Goal: Task Accomplishment & Management: Manage account settings

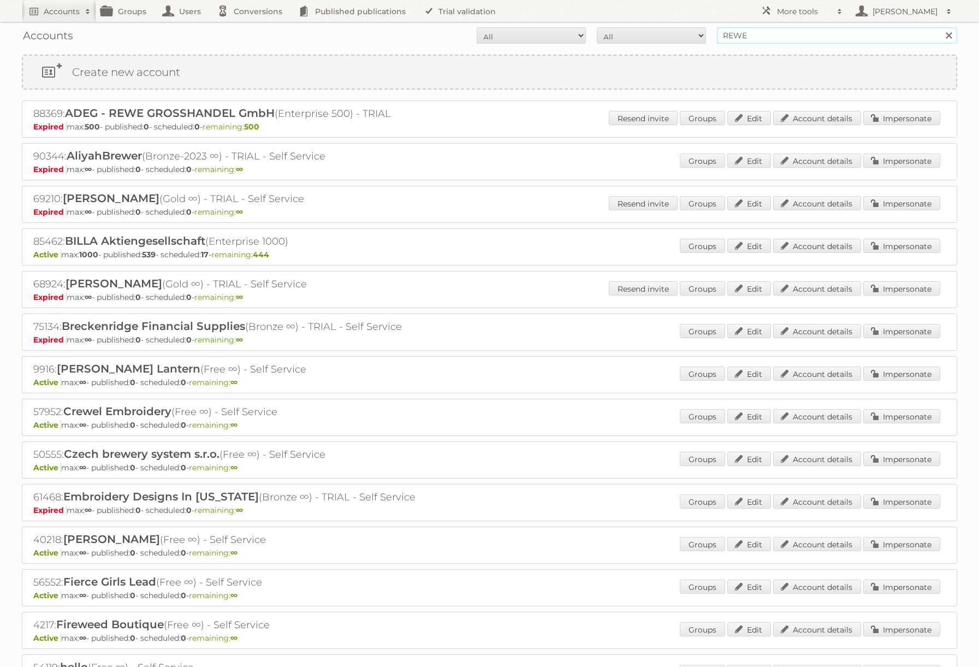
click at [753, 38] on input "REWE" at bounding box center [837, 35] width 240 height 16
type input "a"
type input "[PERSON_NAME]"
click at [940, 27] on input "Search" at bounding box center [948, 35] width 16 height 16
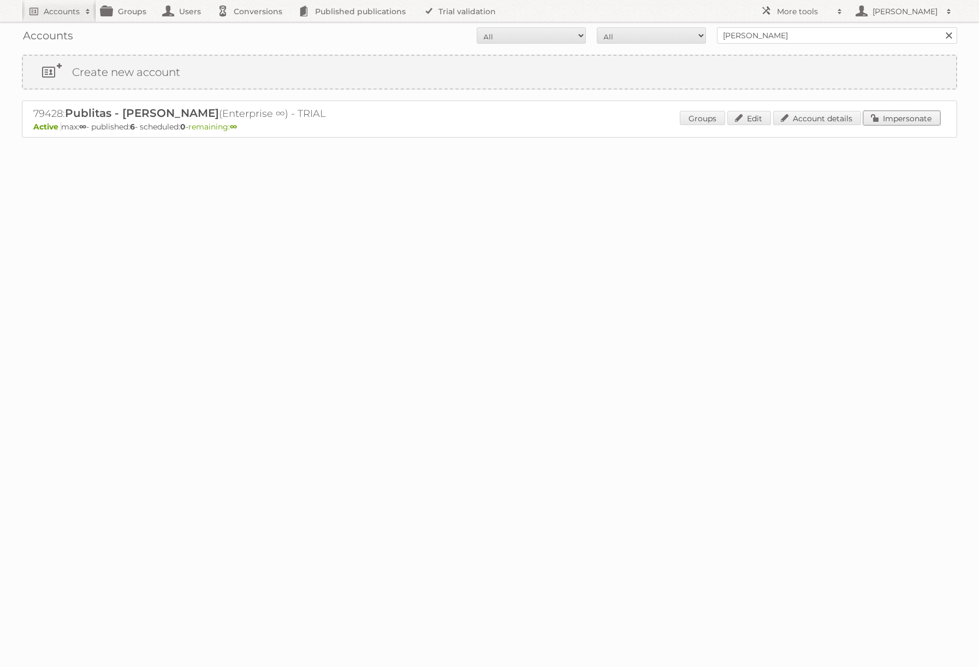
drag, startPoint x: 884, startPoint y: 114, endPoint x: 815, endPoint y: 113, distance: 68.3
click at [884, 114] on link "Impersonate" at bounding box center [901, 118] width 77 height 14
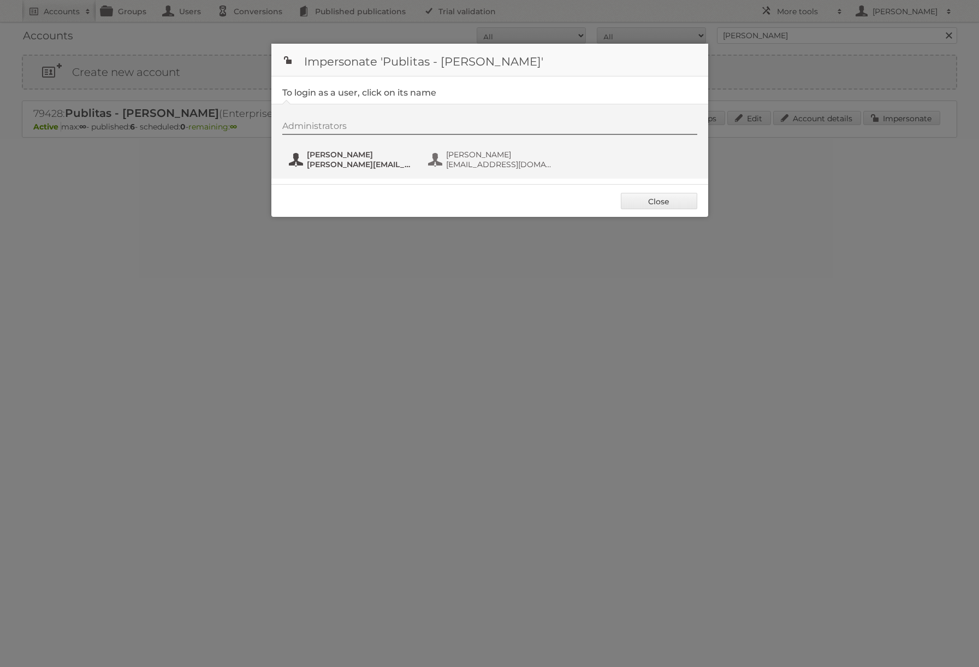
click at [380, 168] on span "[PERSON_NAME][EMAIL_ADDRESS][DOMAIN_NAME]" at bounding box center [360, 164] width 106 height 10
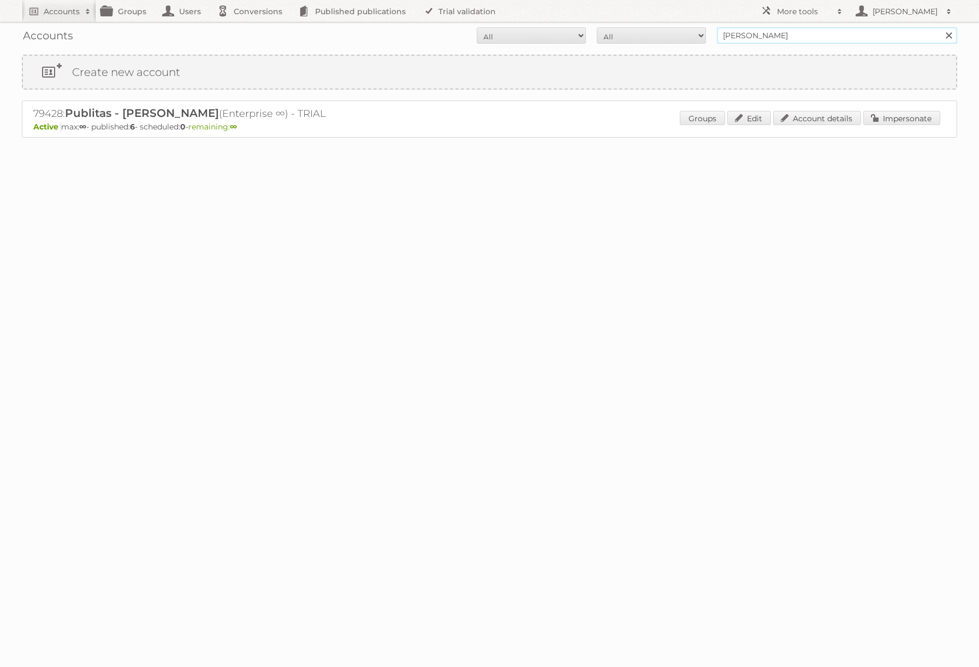
click at [801, 29] on input "danielius@publitas" at bounding box center [837, 35] width 240 height 16
type input "rewe"
click at [940, 27] on input "Search" at bounding box center [948, 35] width 16 height 16
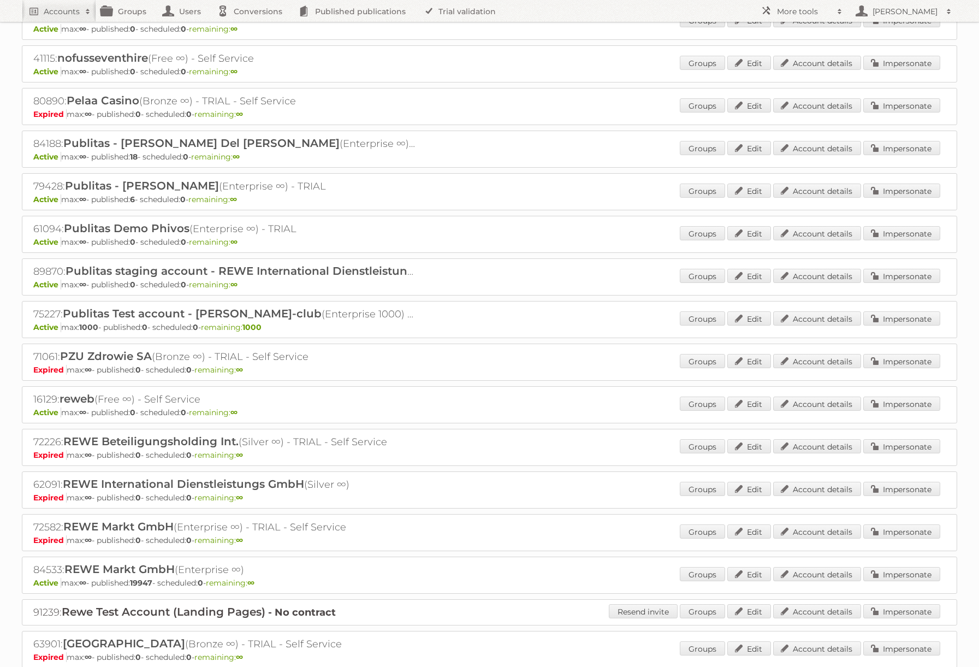
scroll to position [805, 0]
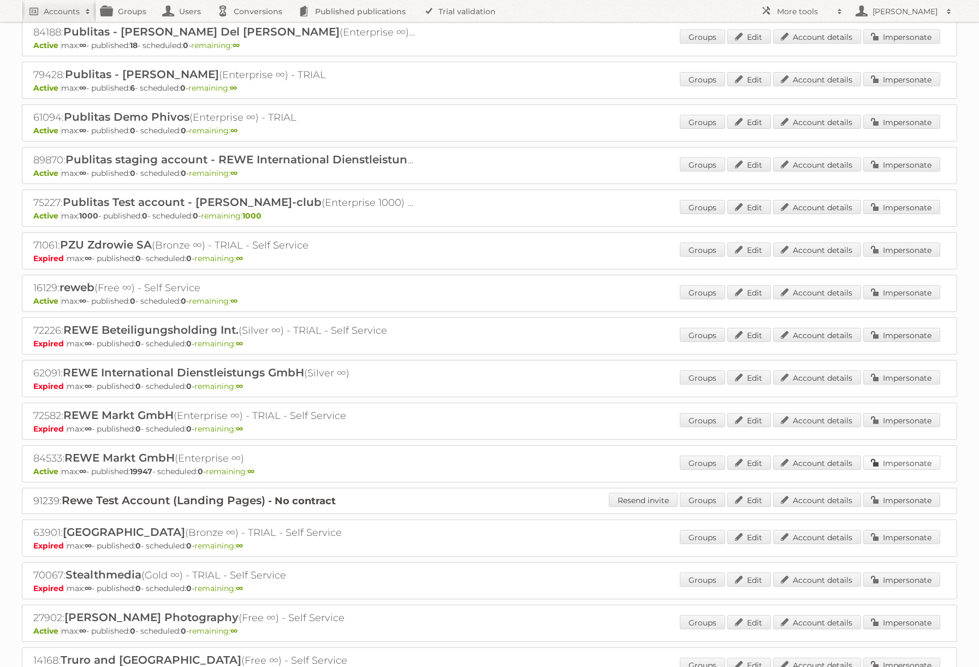
click at [899, 471] on div "Groups Edit Account details Impersonate" at bounding box center [810, 463] width 260 height 16
drag, startPoint x: 901, startPoint y: 468, endPoint x: 778, endPoint y: 448, distance: 124.5
click at [900, 468] on link "Impersonate" at bounding box center [901, 462] width 77 height 14
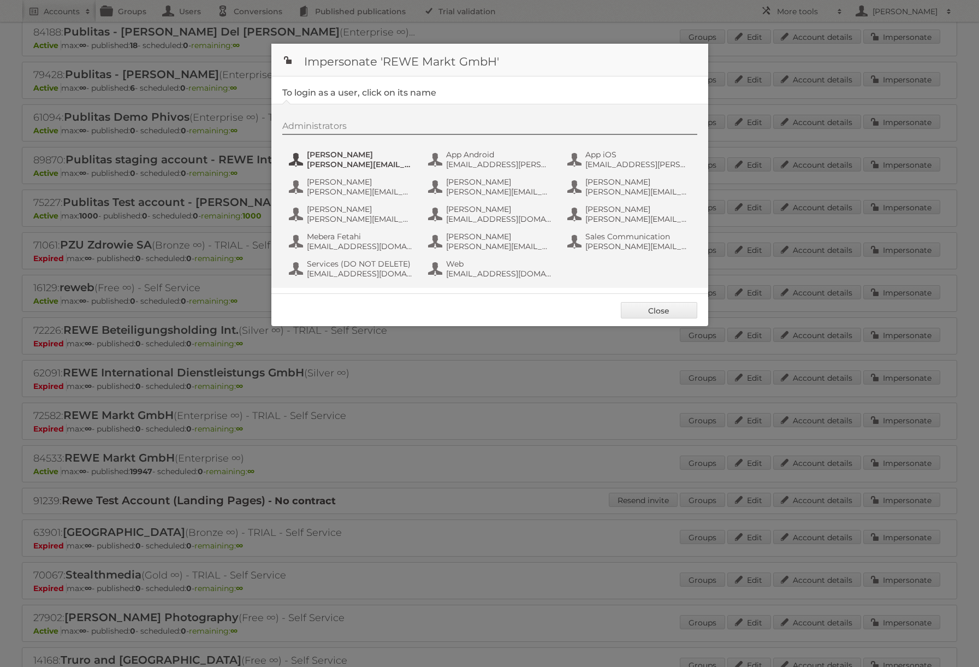
click at [358, 153] on span "[PERSON_NAME]" at bounding box center [360, 155] width 106 height 10
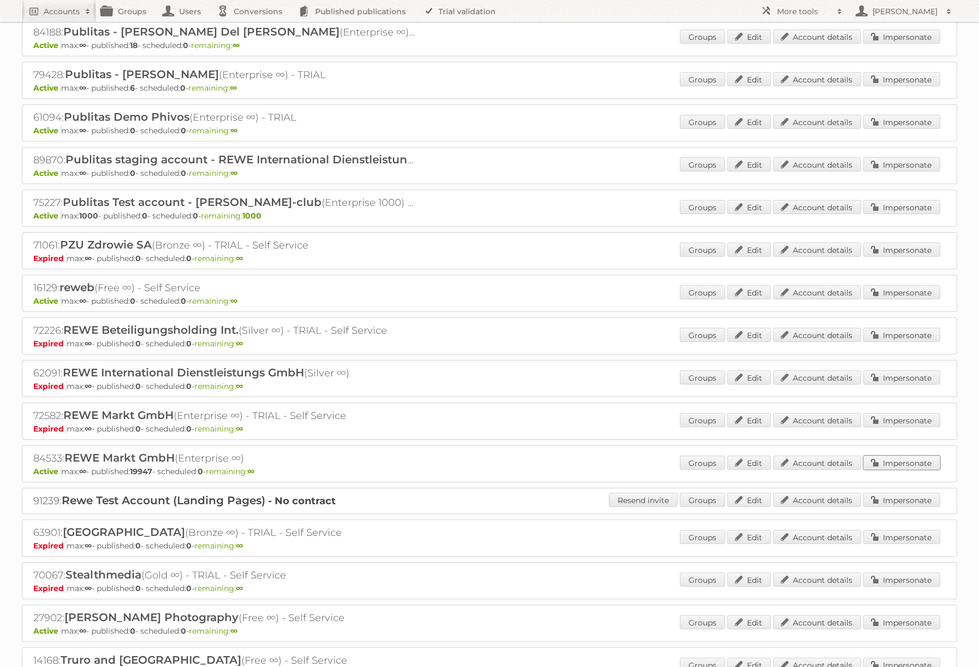
drag, startPoint x: 902, startPoint y: 464, endPoint x: 809, endPoint y: 417, distance: 104.0
click at [902, 464] on link "Impersonate" at bounding box center [901, 462] width 77 height 14
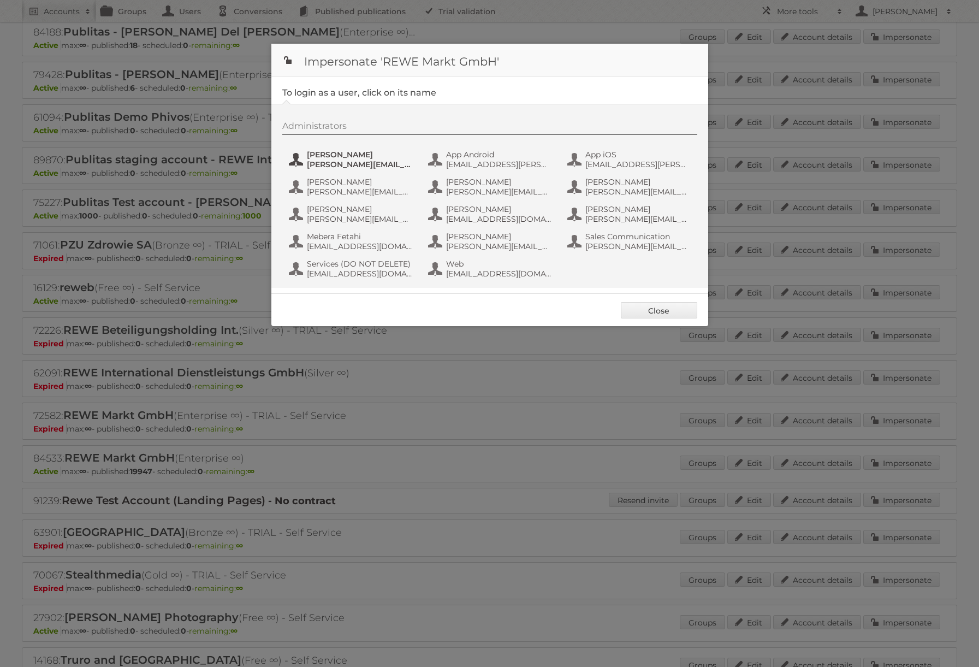
click at [356, 150] on span "[PERSON_NAME]" at bounding box center [360, 155] width 106 height 10
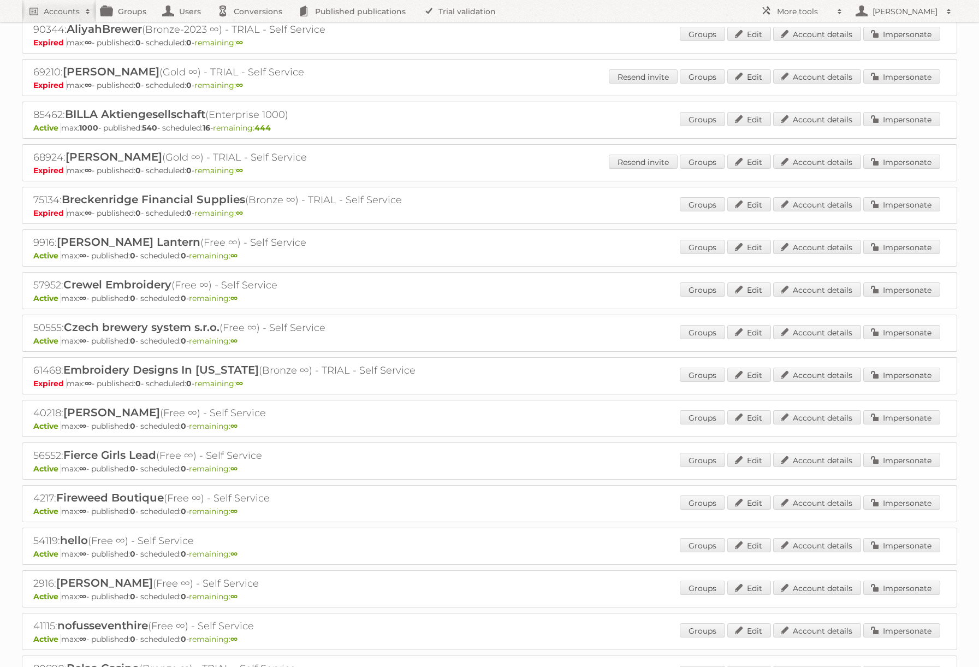
scroll to position [0, 0]
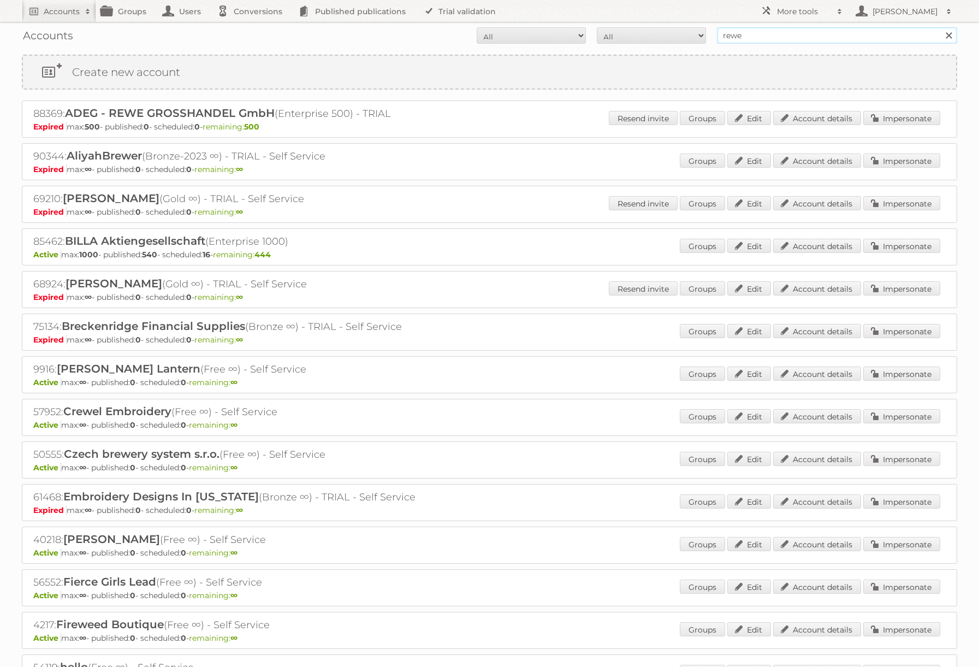
click at [780, 37] on input "rewe" at bounding box center [837, 35] width 240 height 16
type input "danielius@publitas"
click at [940, 27] on input "Search" at bounding box center [948, 35] width 16 height 16
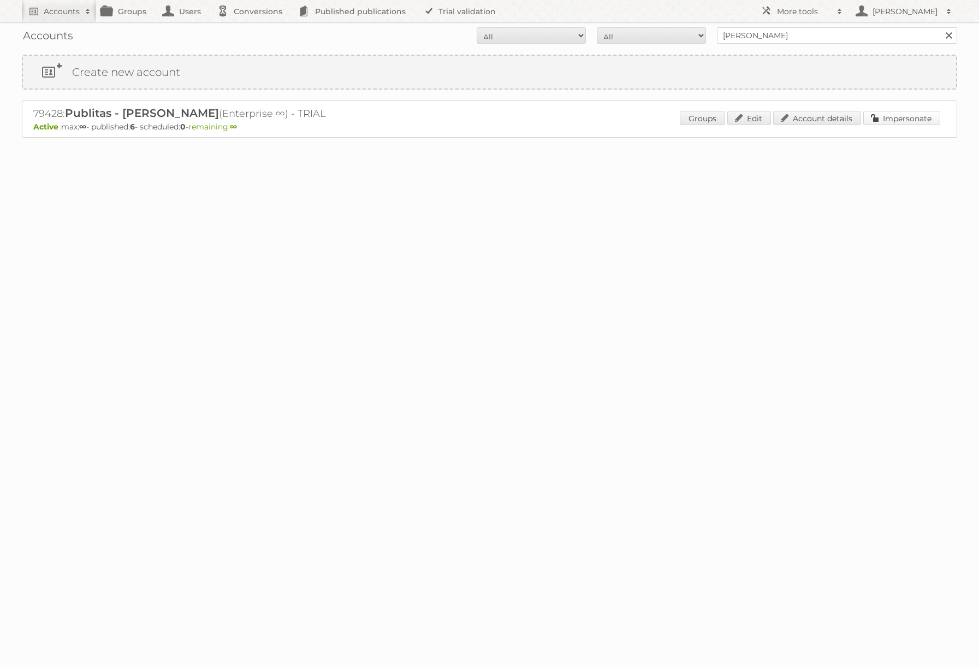
click at [893, 121] on link "Impersonate" at bounding box center [901, 118] width 77 height 14
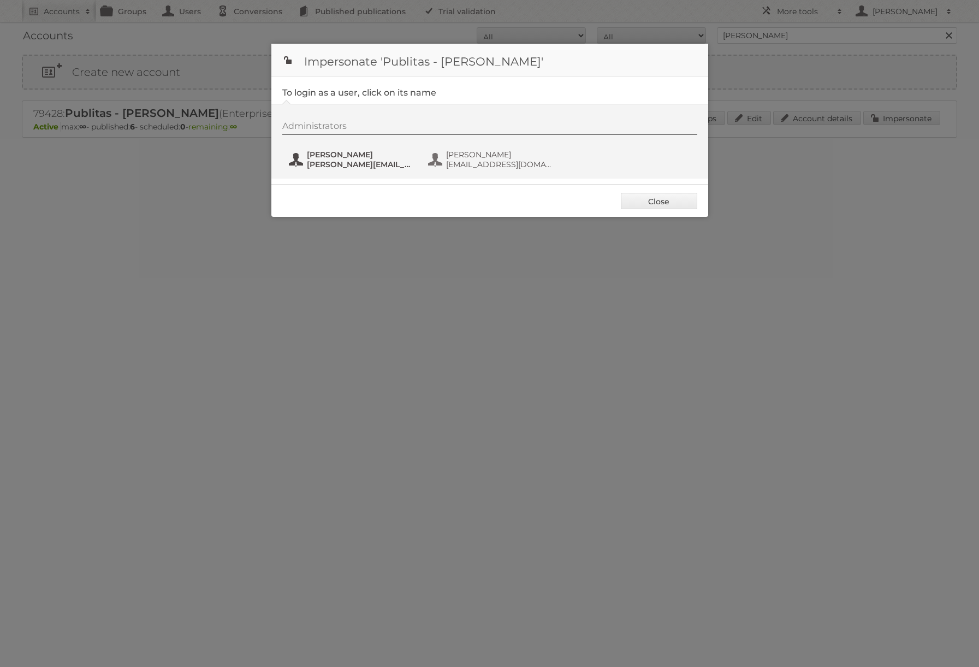
click at [367, 152] on span "[PERSON_NAME]" at bounding box center [360, 155] width 106 height 10
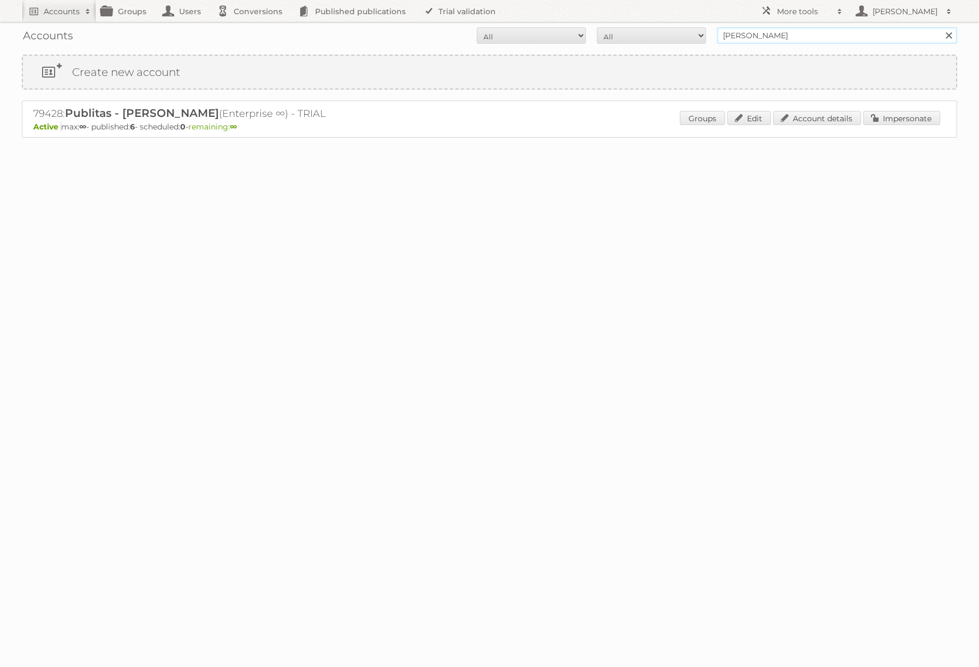
click at [800, 41] on input "[PERSON_NAME]" at bounding box center [837, 35] width 240 height 16
type input "REWE"
click at [940, 27] on input "Search" at bounding box center [948, 35] width 16 height 16
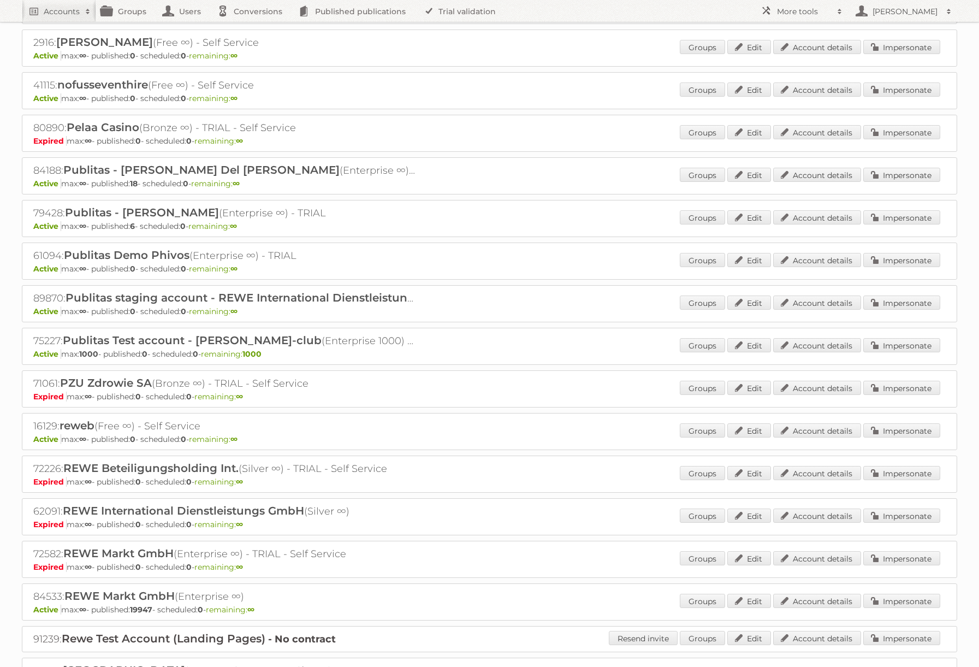
scroll to position [864, 0]
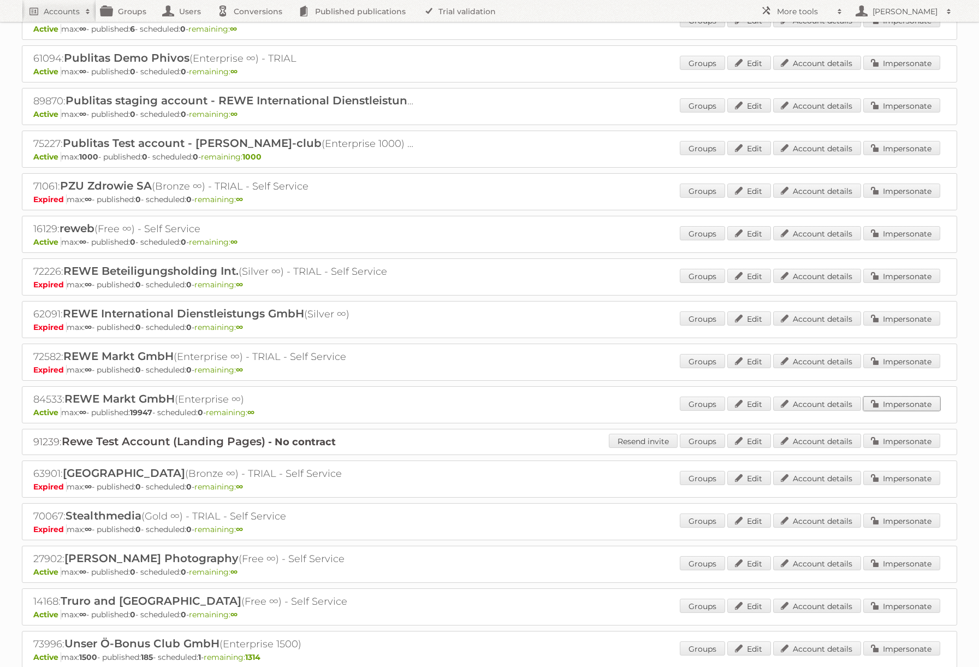
click at [882, 401] on link "Impersonate" at bounding box center [901, 403] width 77 height 14
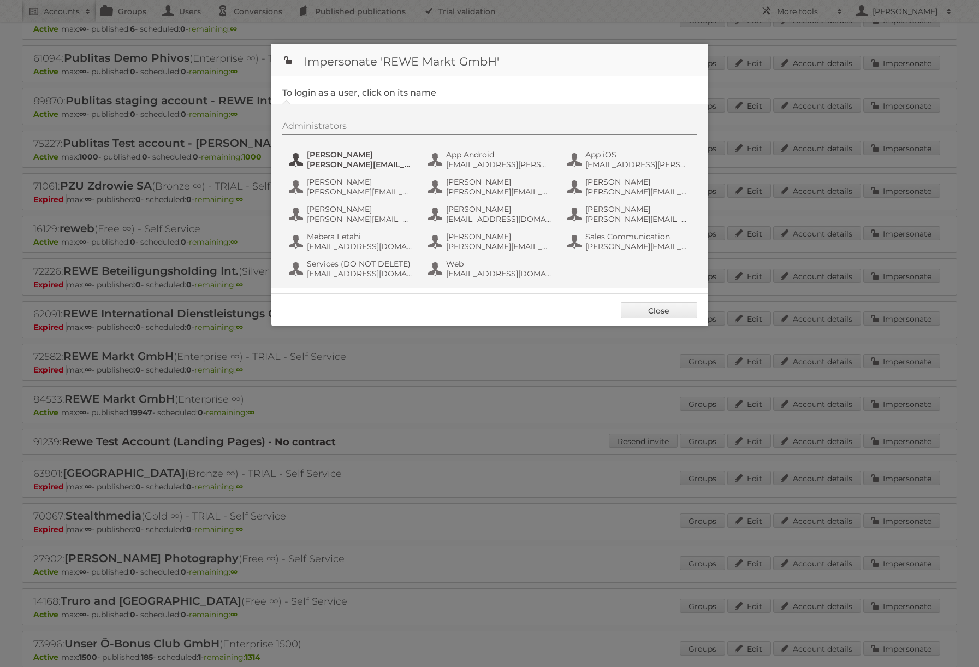
click at [352, 166] on span "alexandra.ramroth-bell@rewe-group.com" at bounding box center [360, 164] width 106 height 10
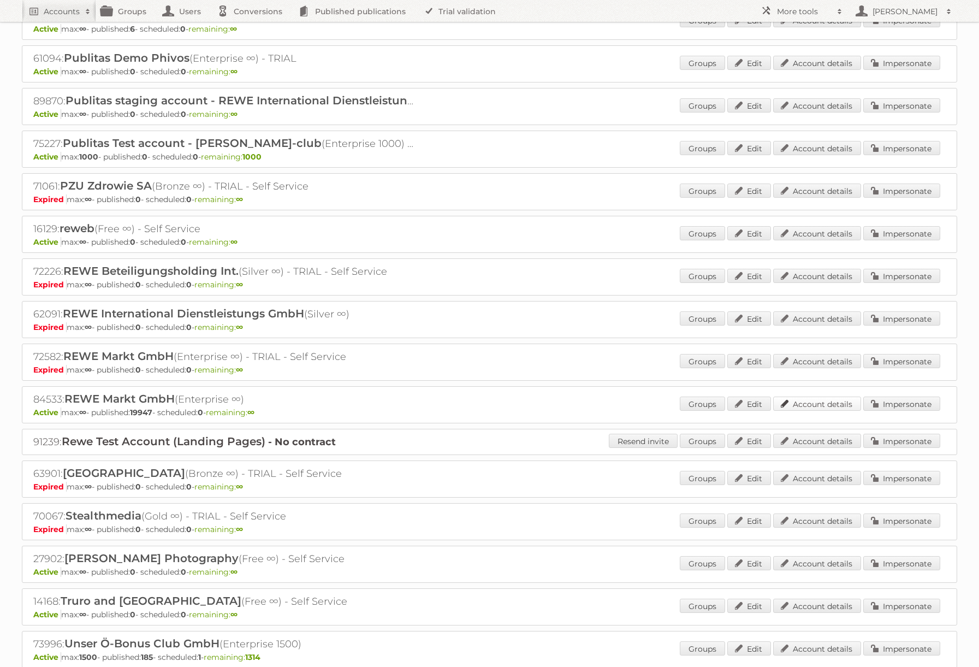
click at [832, 404] on link "Account details" at bounding box center [817, 403] width 88 height 14
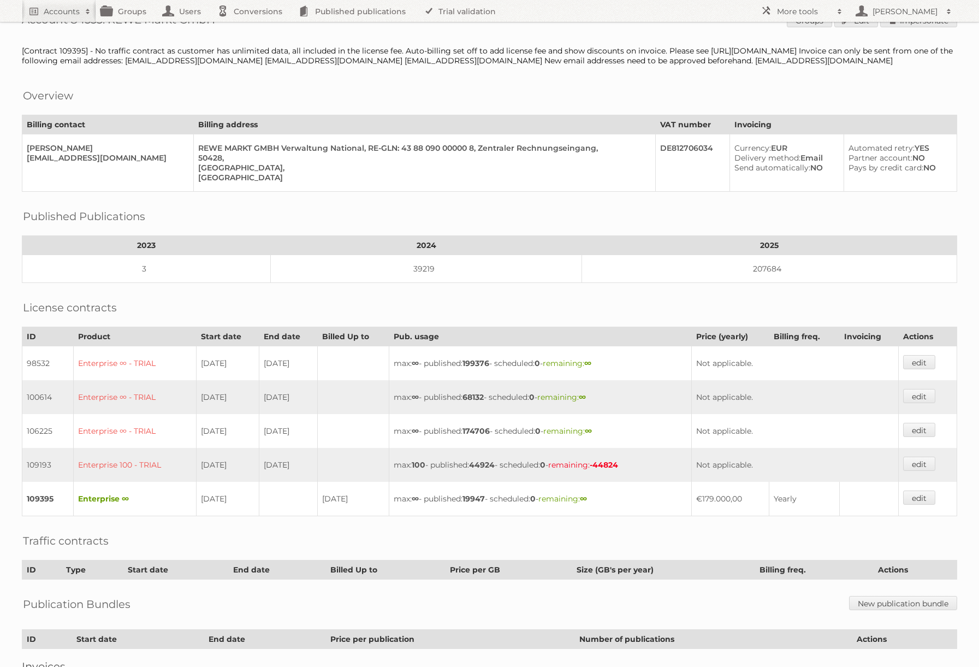
scroll to position [128, 0]
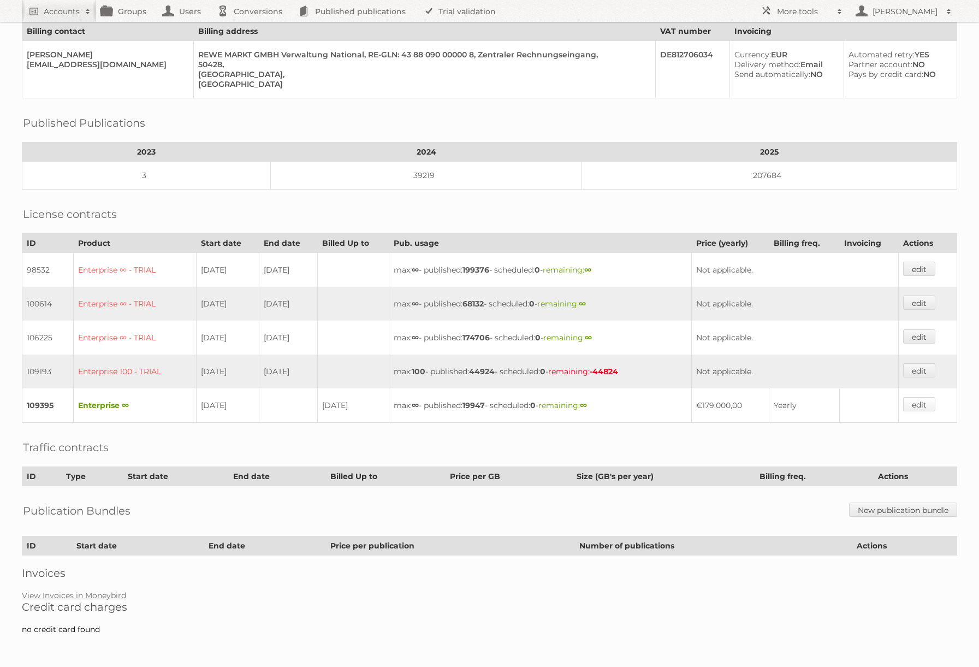
click at [916, 402] on link "edit" at bounding box center [919, 404] width 32 height 14
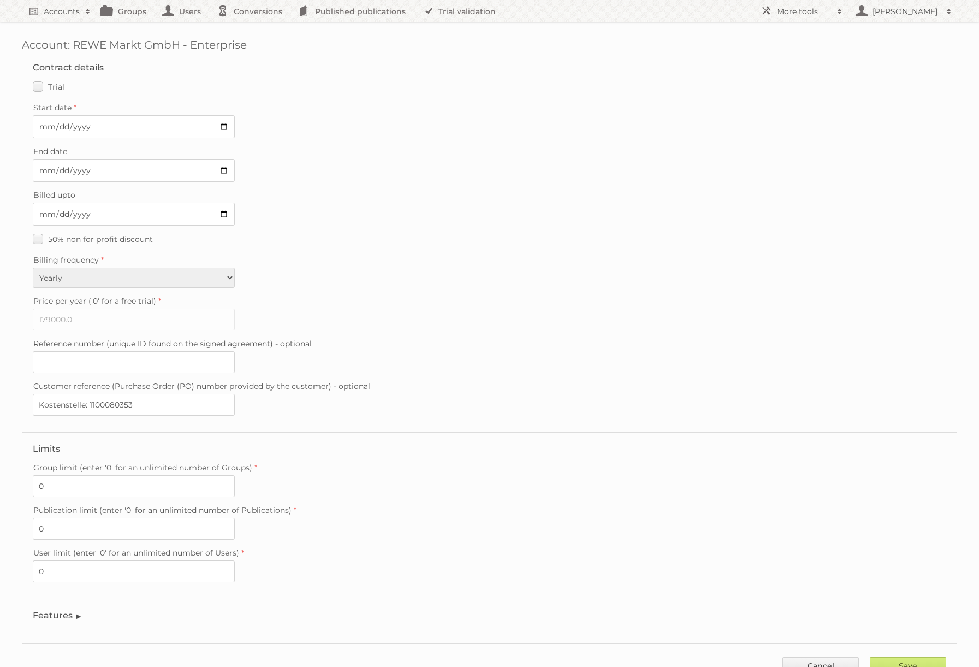
scroll to position [42, 0]
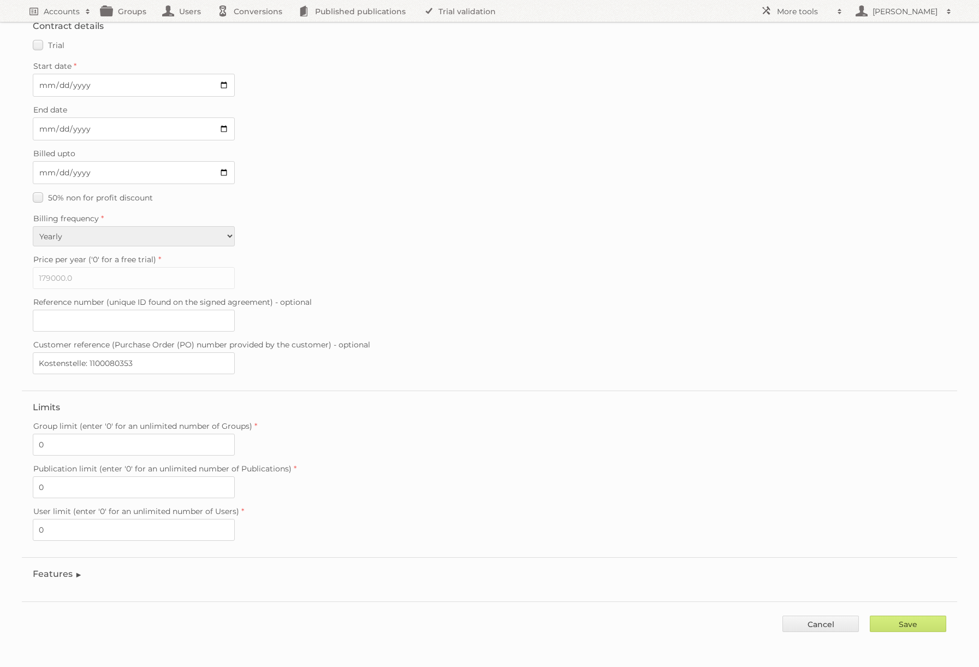
click at [72, 576] on legend "Features" at bounding box center [58, 573] width 50 height 10
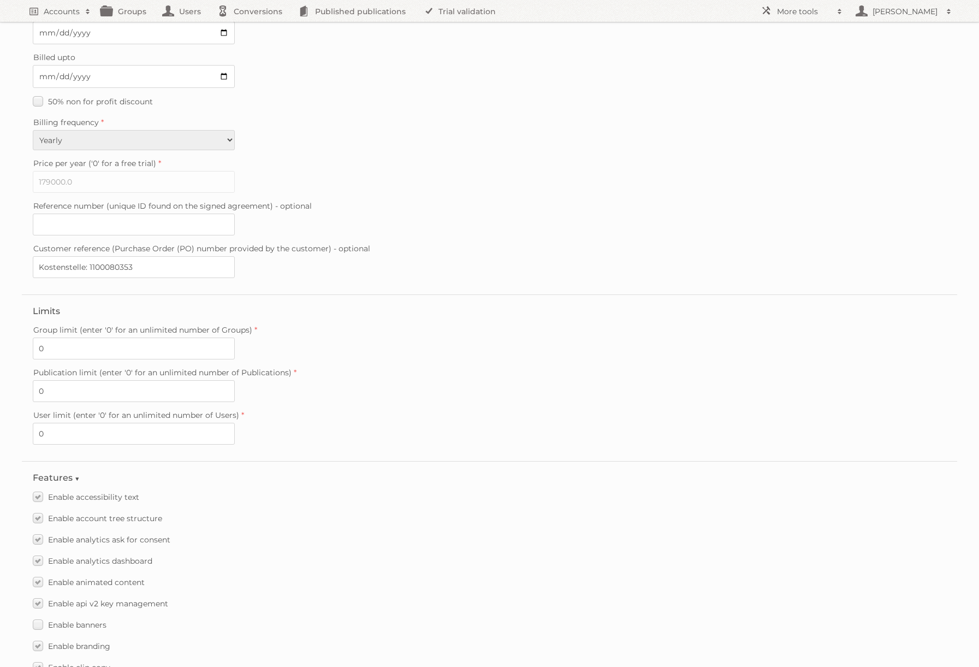
scroll to position [380, 0]
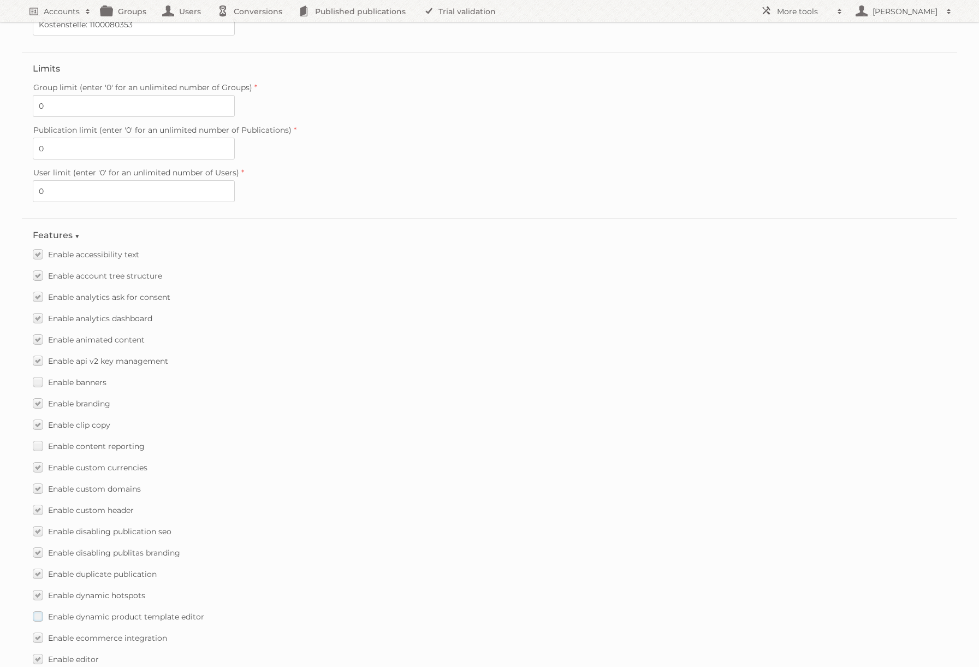
click at [38, 615] on label "Enable dynamic product template editor" at bounding box center [118, 616] width 171 height 16
click at [0, 0] on input "Enable dynamic product template editor" at bounding box center [0, 0] width 0 height 0
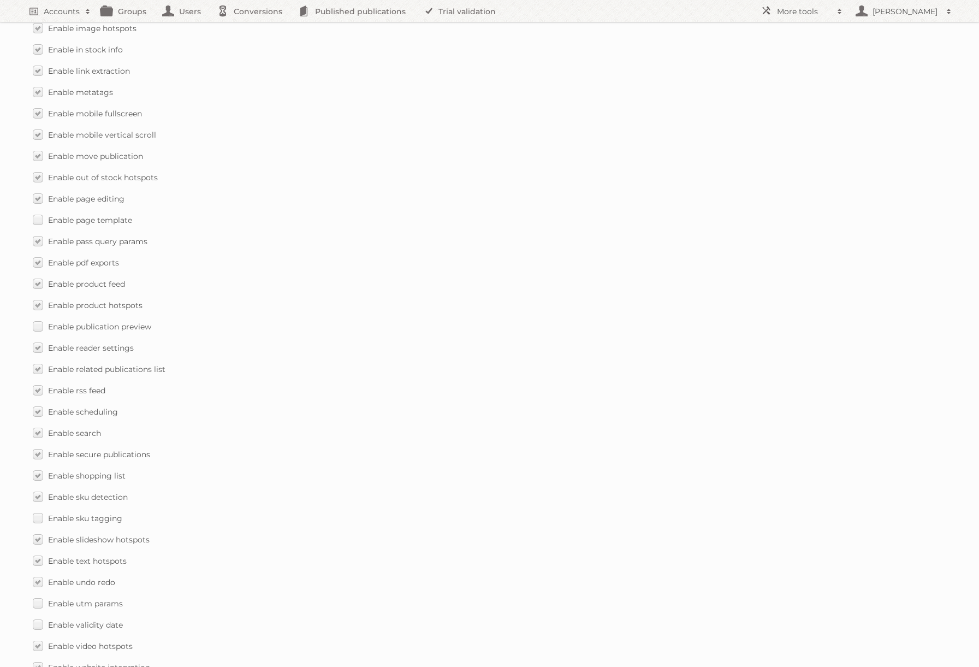
scroll to position [1341, 0]
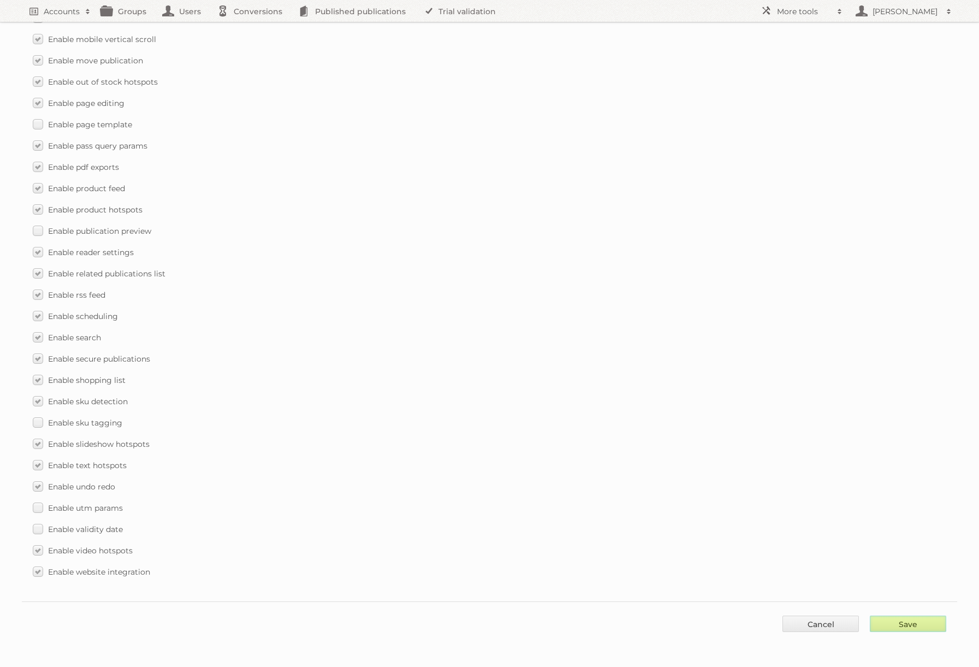
click at [908, 620] on input "Save" at bounding box center [908, 623] width 76 height 16
type input "..."
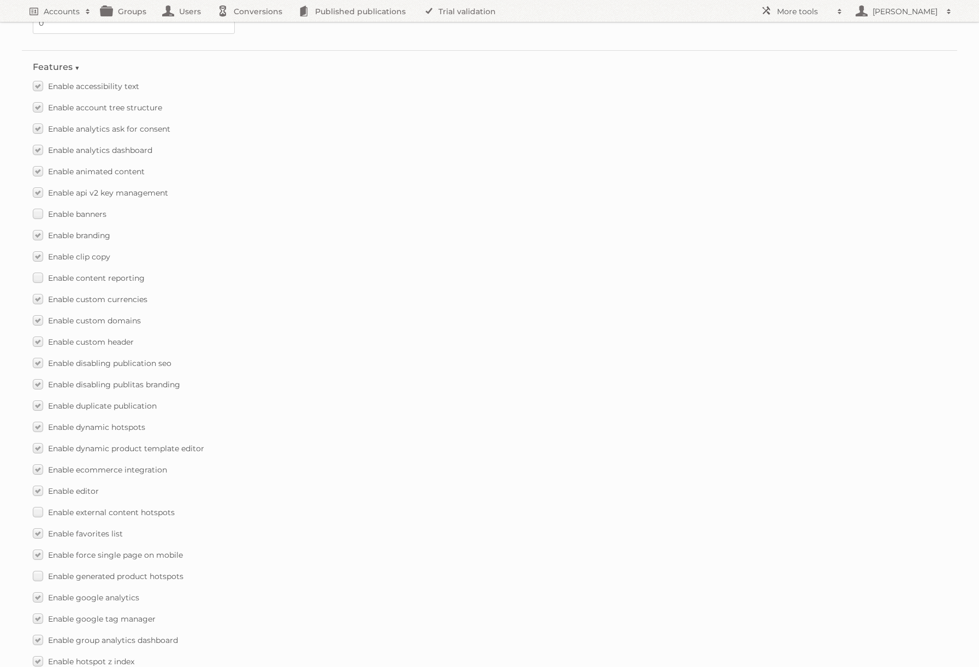
scroll to position [212, 0]
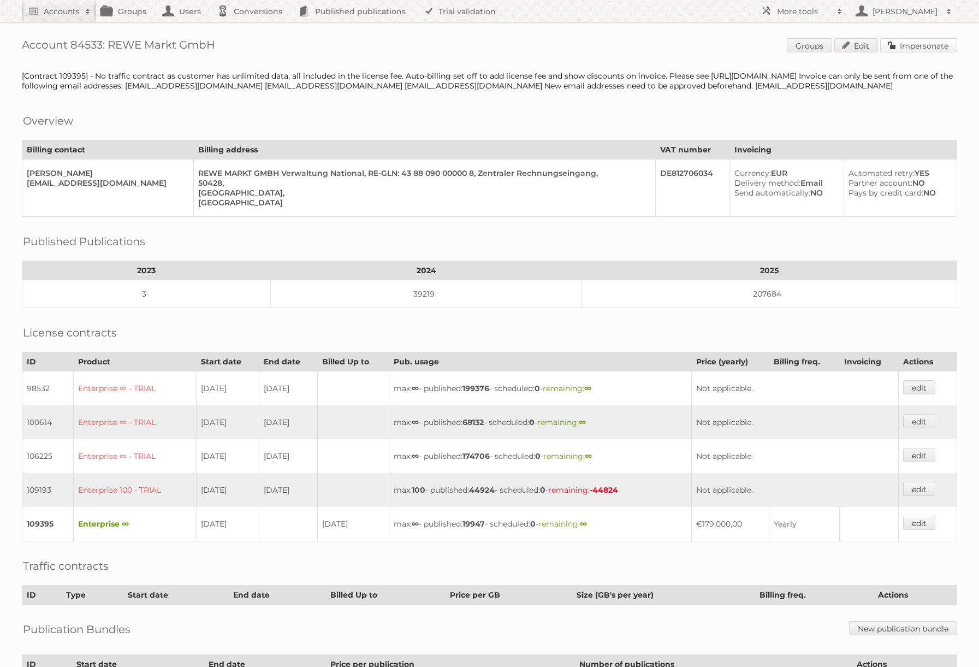
click at [906, 46] on link "Impersonate" at bounding box center [918, 45] width 77 height 14
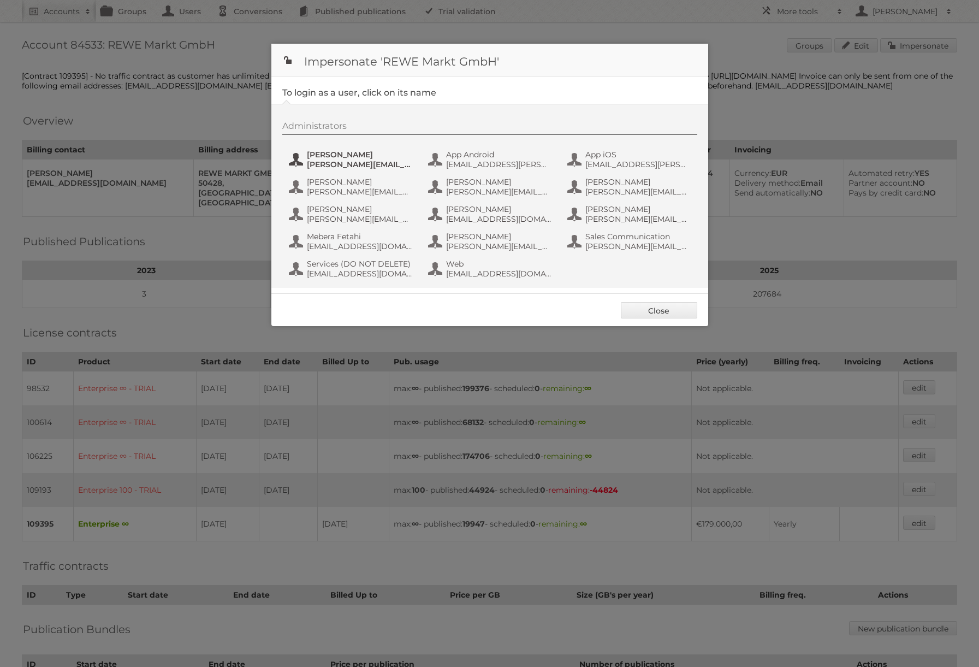
click at [377, 154] on span "[PERSON_NAME]" at bounding box center [360, 155] width 106 height 10
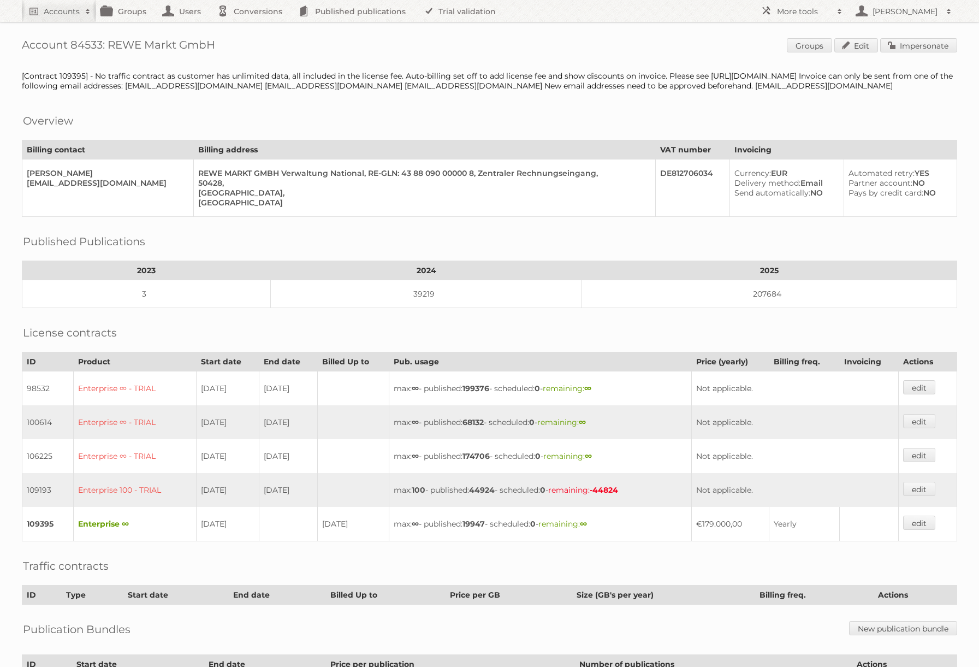
click at [940, 53] on span "Groups Edit Impersonate" at bounding box center [872, 46] width 170 height 16
drag, startPoint x: 939, startPoint y: 51, endPoint x: 920, endPoint y: 48, distance: 18.8
click at [939, 51] on link "Impersonate" at bounding box center [918, 45] width 77 height 14
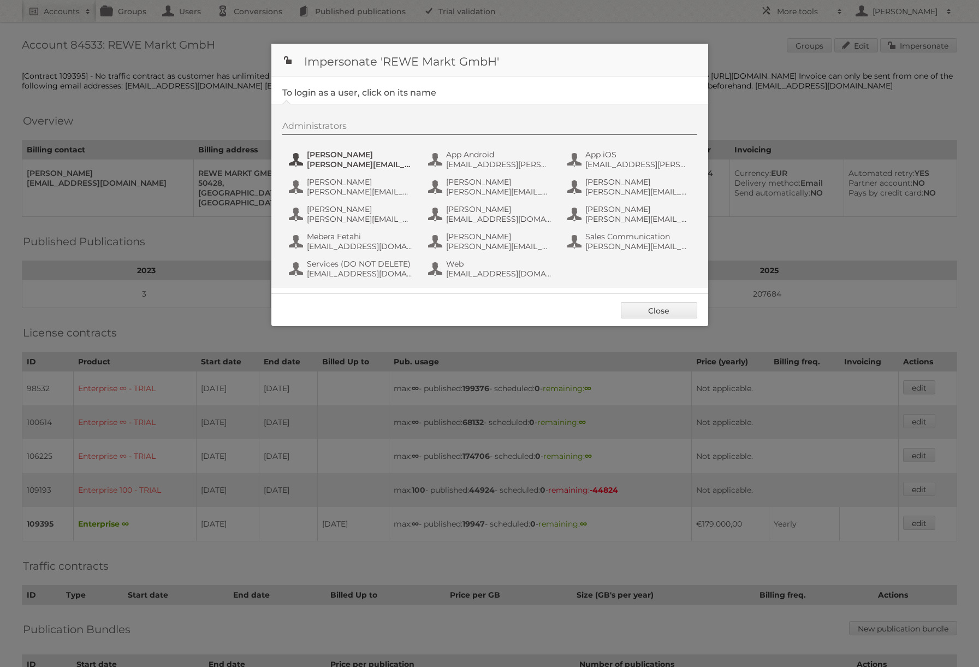
click at [350, 158] on span "[PERSON_NAME]" at bounding box center [360, 155] width 106 height 10
